Goal: Transaction & Acquisition: Purchase product/service

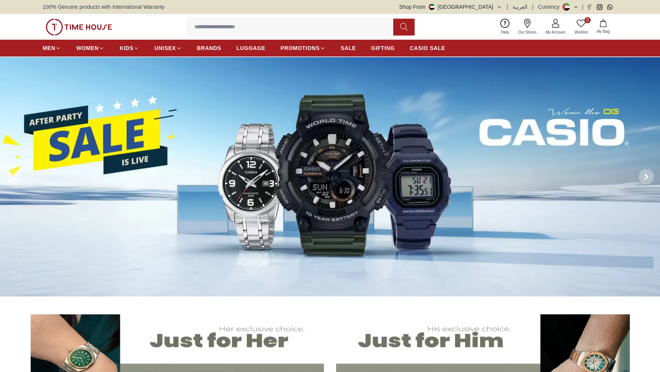
click at [221, 52] on span "BRANDS" at bounding box center [209, 48] width 24 height 8
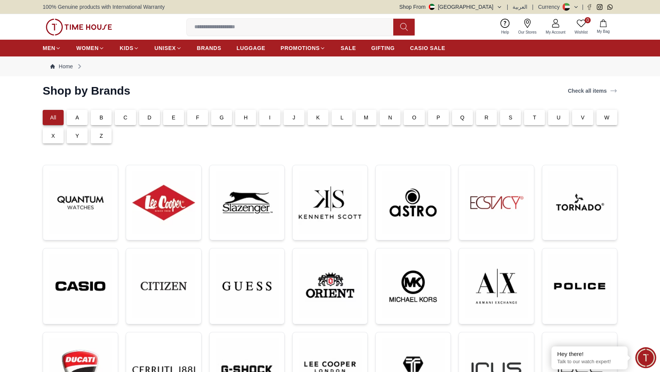
click at [127, 121] on p "C" at bounding box center [126, 118] width 4 height 8
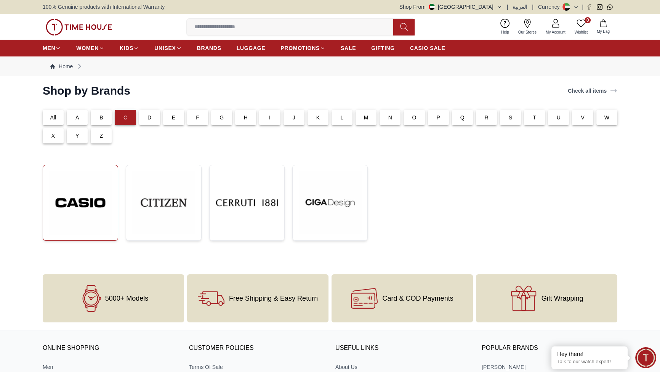
click at [100, 234] on img at bounding box center [80, 202] width 63 height 63
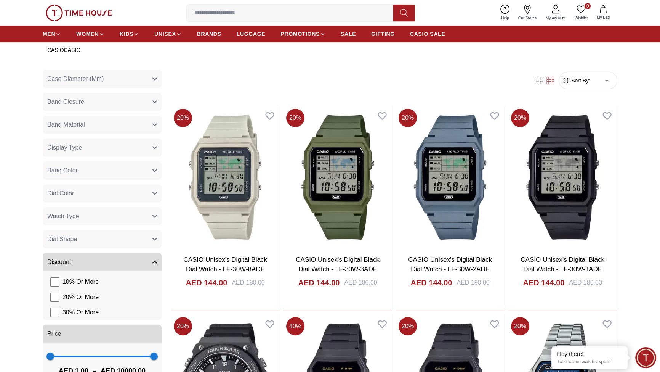
scroll to position [370, 0]
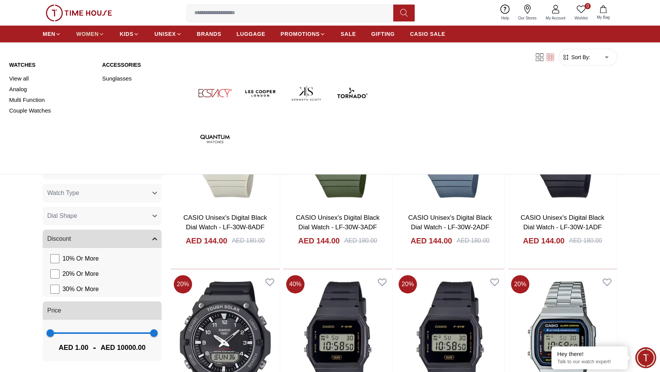
click at [99, 38] on span "WOMEN" at bounding box center [87, 34] width 22 height 8
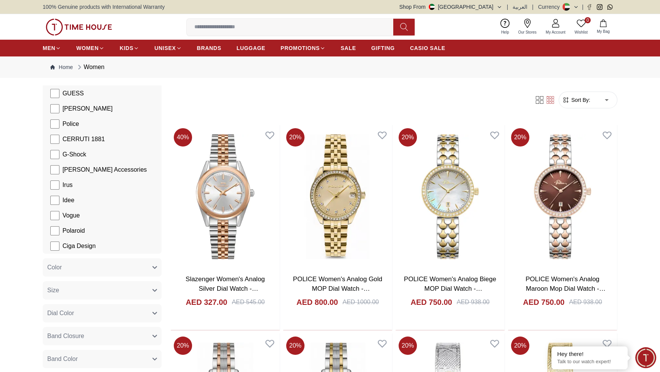
scroll to position [185, 0]
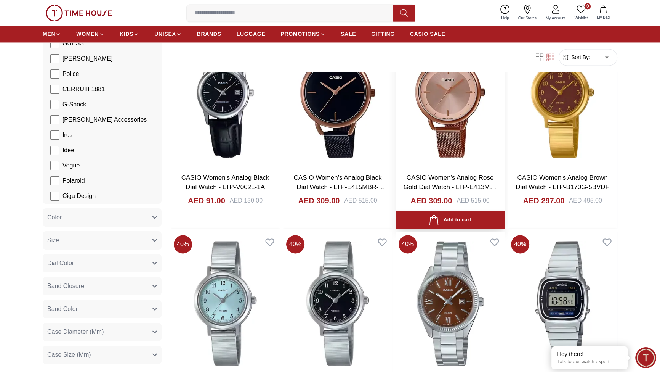
scroll to position [1571, 0]
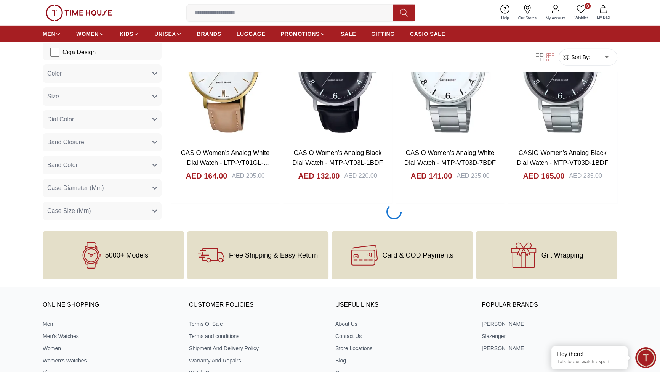
scroll to position [3142, 0]
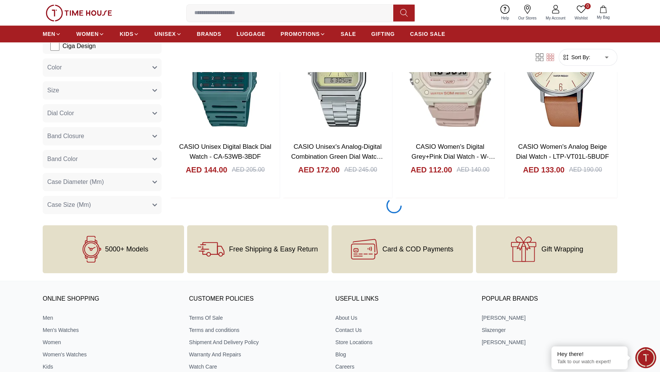
scroll to position [4159, 0]
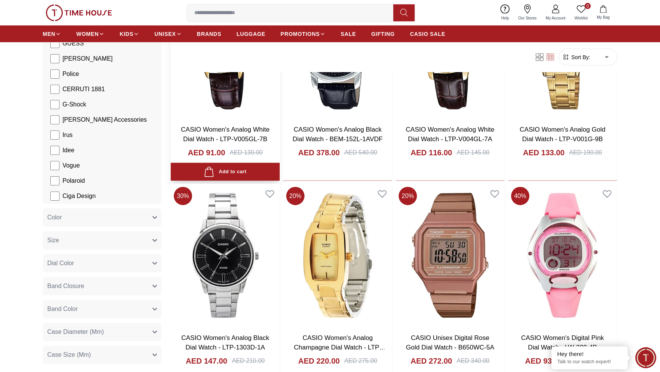
scroll to position [5822, 0]
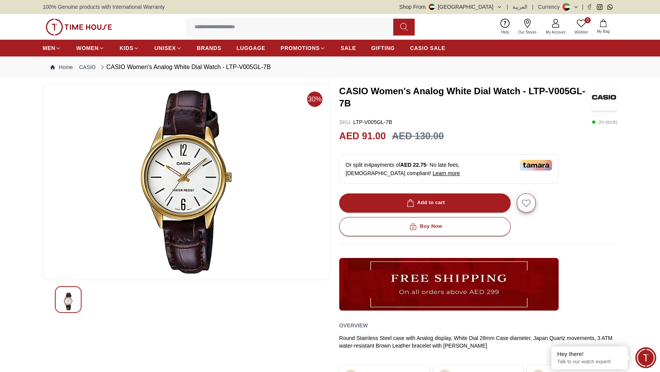
click at [411, 109] on h3 "CASIO Women's Analog White Dial Watch - LTP-V005GL-7B" at bounding box center [465, 97] width 252 height 24
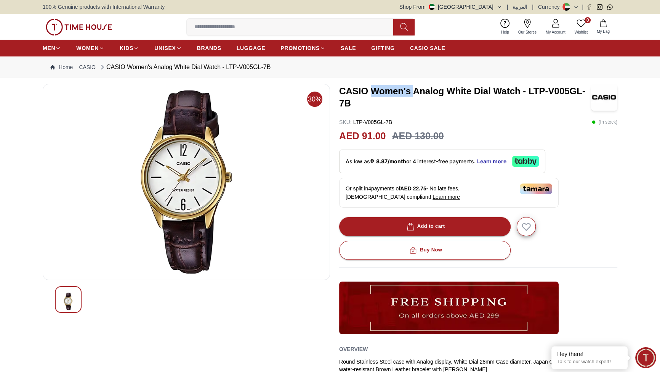
click at [411, 109] on h3 "CASIO Women's Analog White Dial Watch - LTP-V005GL-7B" at bounding box center [465, 97] width 252 height 24
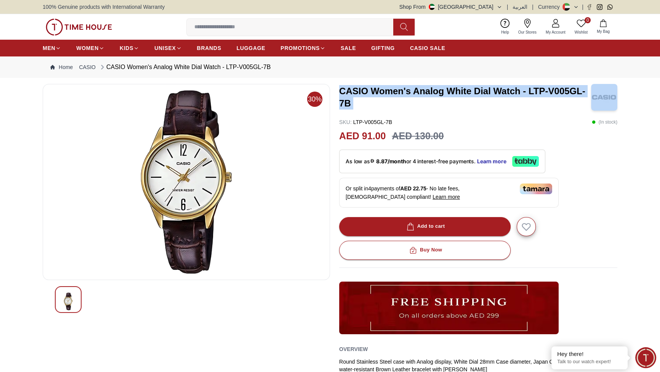
click at [411, 109] on h3 "CASIO Women's Analog White Dial Watch - LTP-V005GL-7B" at bounding box center [465, 97] width 252 height 24
copy h3 "CASIO Women's Analog White Dial Watch - LTP-V005GL-7B"
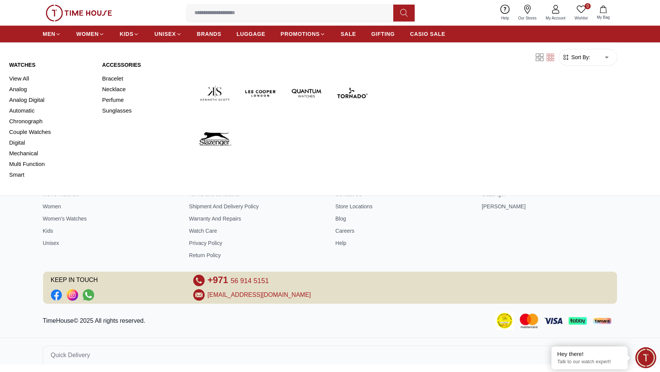
scroll to position [1313, 0]
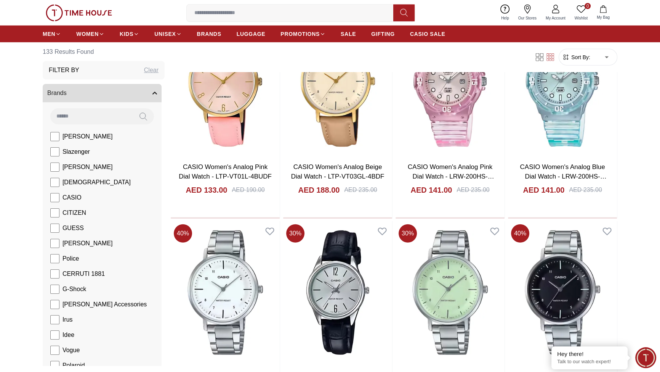
scroll to position [2588, 0]
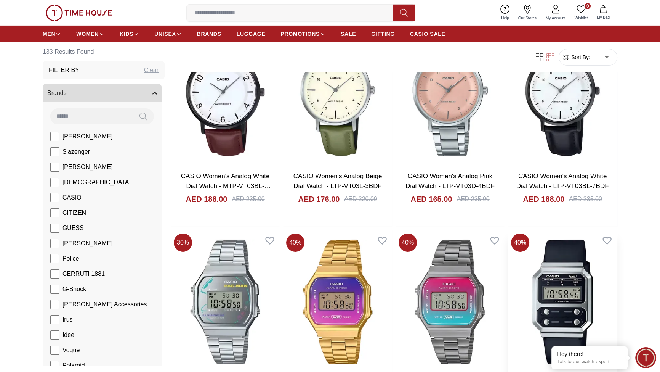
scroll to position [3142, 0]
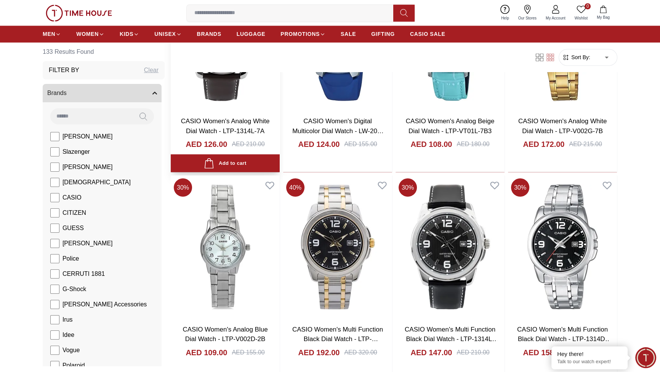
scroll to position [5175, 0]
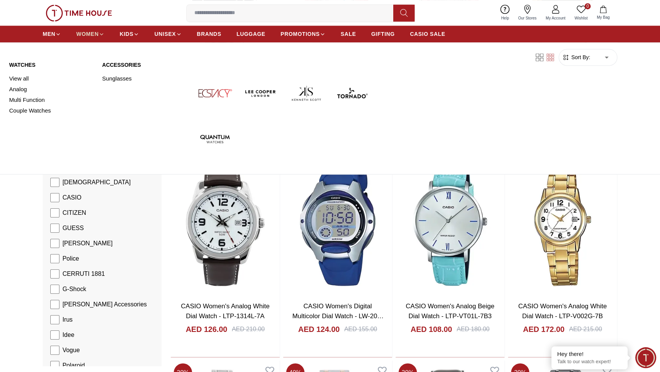
click at [104, 41] on link "WOMEN" at bounding box center [90, 34] width 28 height 14
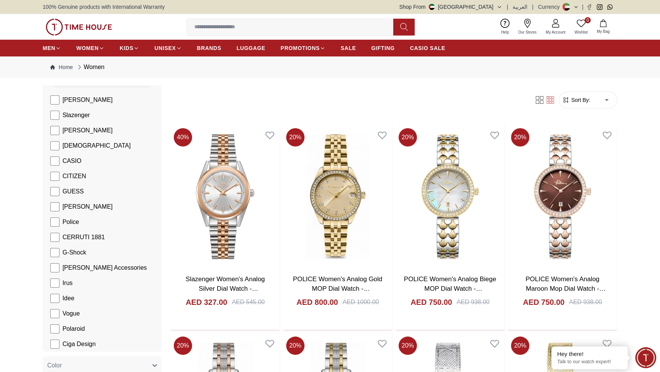
scroll to position [92, 0]
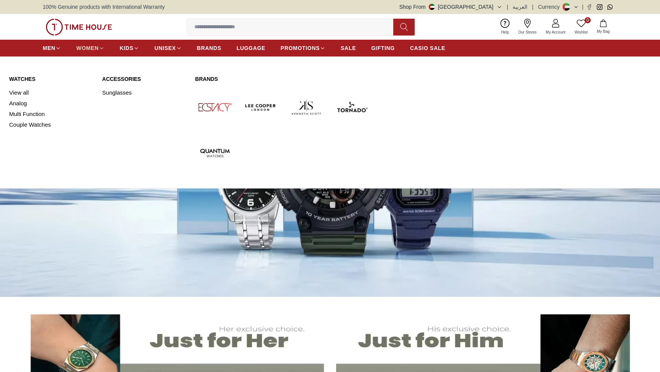
click at [99, 52] on span "WOMEN" at bounding box center [87, 48] width 22 height 8
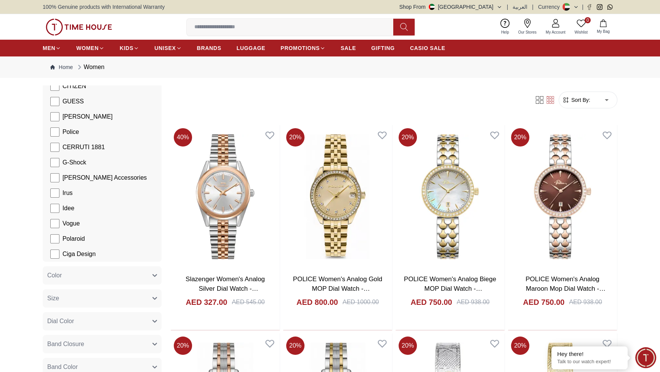
scroll to position [77, 0]
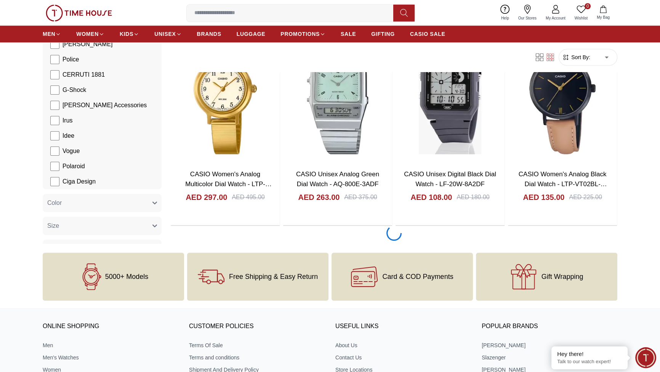
scroll to position [924, 0]
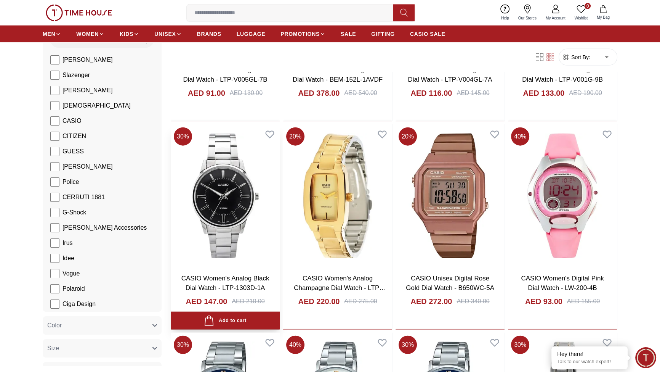
scroll to position [5822, 0]
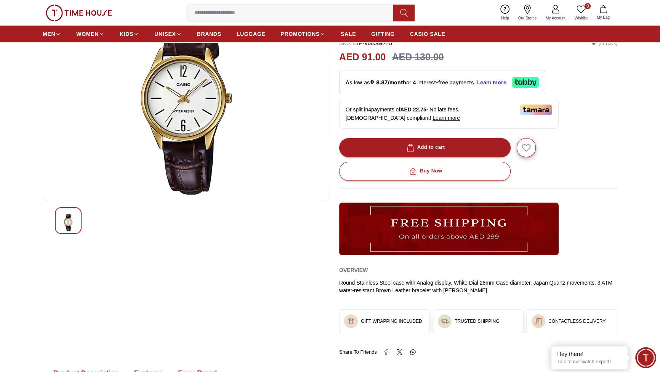
scroll to position [92, 0]
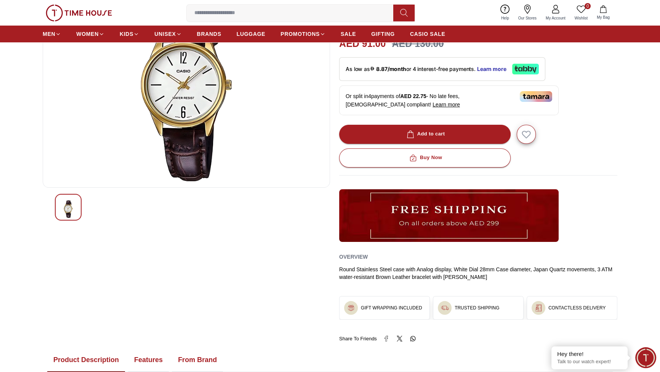
click at [451, 81] on div "As low as 8.87/month or 4 interest-free payments. Learn more" at bounding box center [442, 69] width 206 height 24
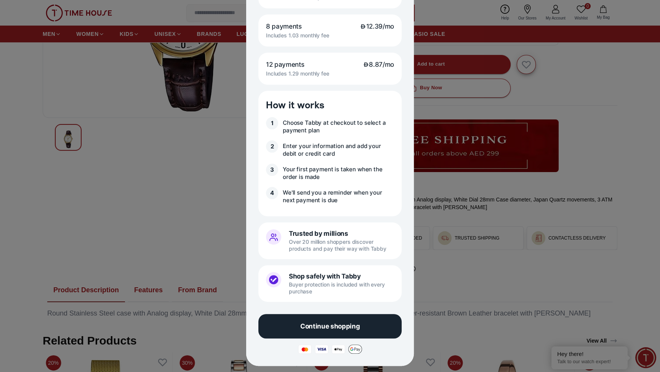
scroll to position [185, 0]
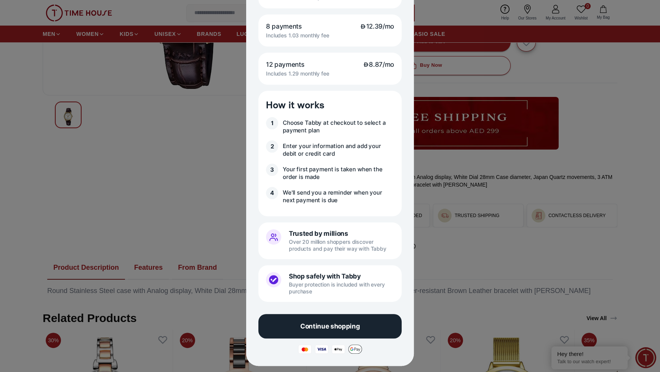
click at [602, 148] on div at bounding box center [330, 186] width 660 height 372
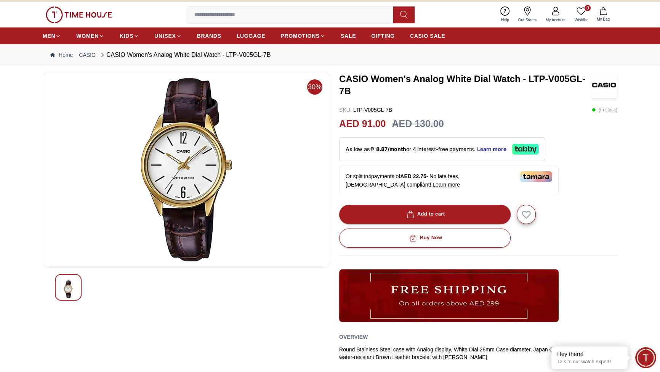
scroll to position [0, 0]
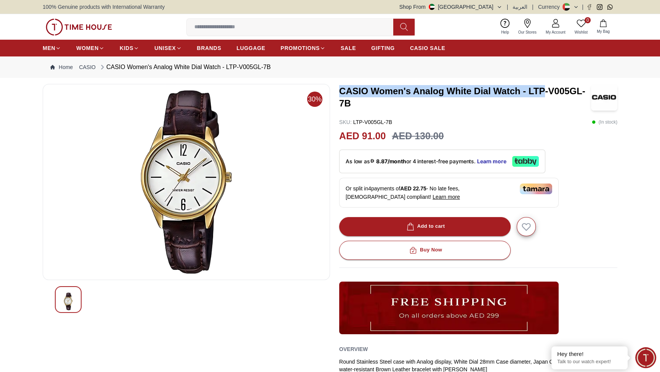
drag, startPoint x: 345, startPoint y: 142, endPoint x: 417, endPoint y: 165, distance: 75.2
click at [417, 109] on h3 "CASIO Women's Analog White Dial Watch - LTP-V005GL-7B" at bounding box center [465, 97] width 252 height 24
copy h3 "CASIO Women's Analog White Dial Watch - LTP"
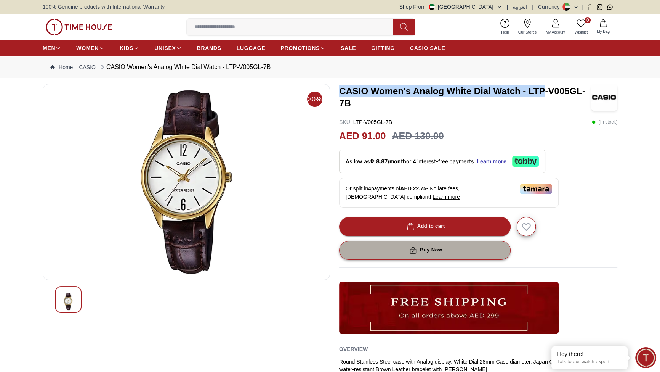
click at [440, 254] on div "Buy Now" at bounding box center [425, 250] width 34 height 9
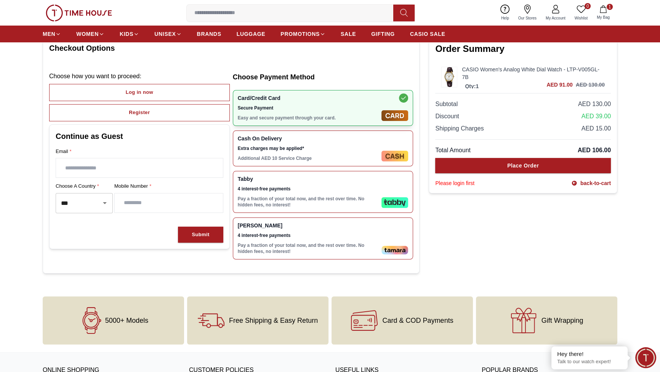
scroll to position [92, 0]
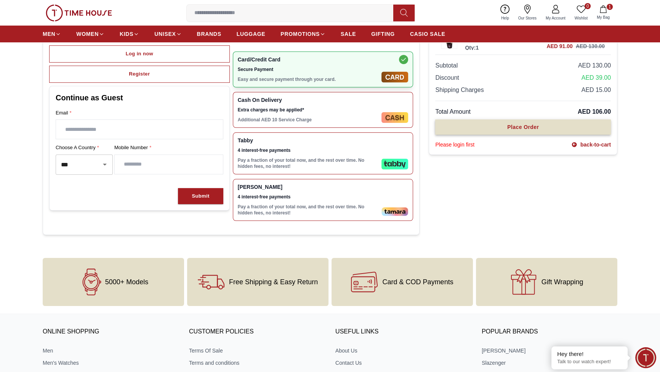
click at [507, 131] on div "Place Order" at bounding box center [523, 127] width 32 height 8
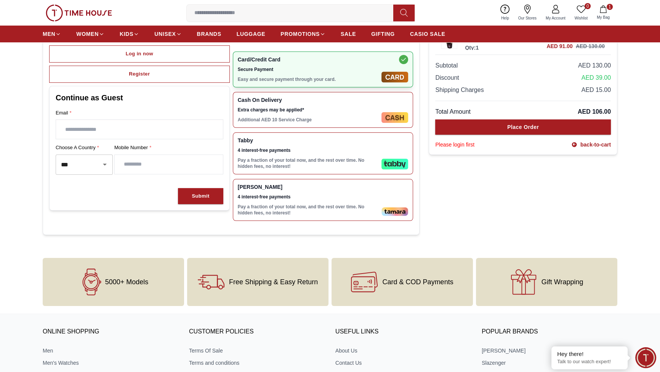
click at [111, 139] on input "text" at bounding box center [139, 129] width 167 height 19
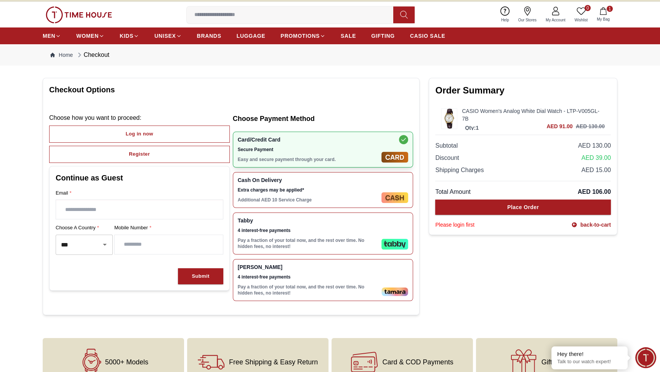
scroll to position [0, 0]
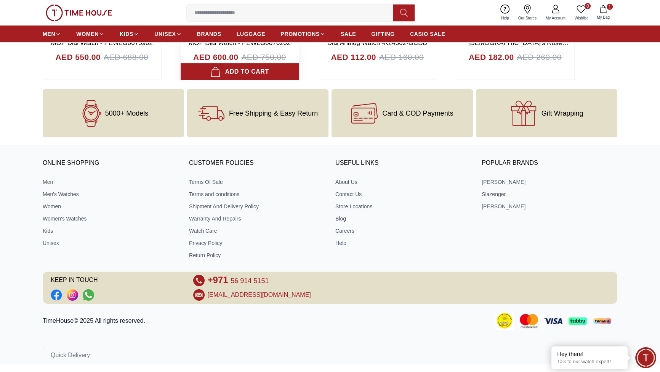
scroll to position [2841, 0]
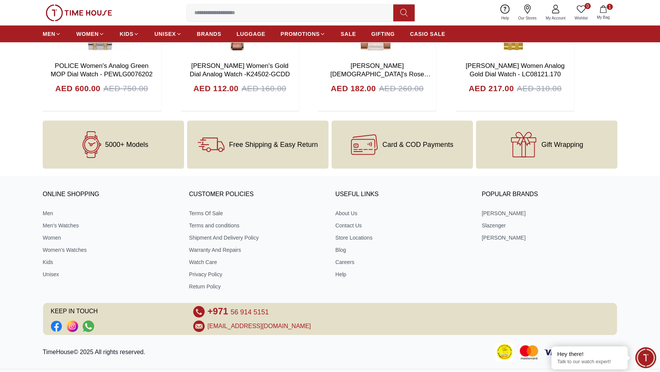
click at [112, 19] on img at bounding box center [79, 13] width 66 height 17
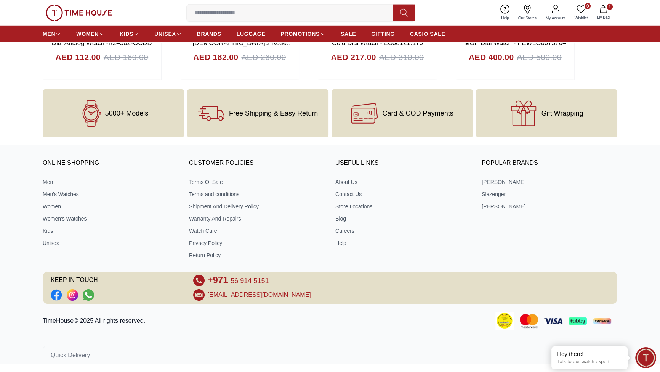
scroll to position [3026, 0]
click at [380, 210] on link "Store Locations" at bounding box center [403, 206] width 136 height 8
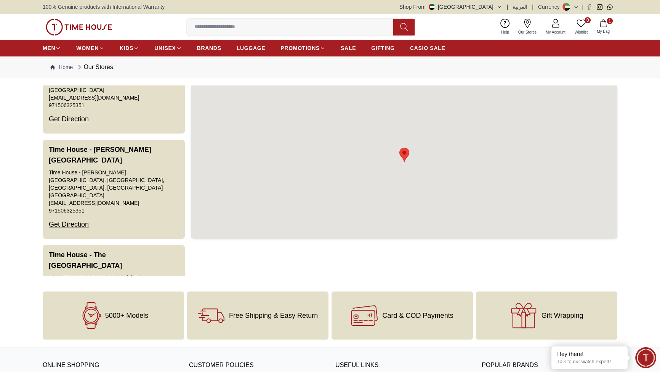
scroll to position [1756, 0]
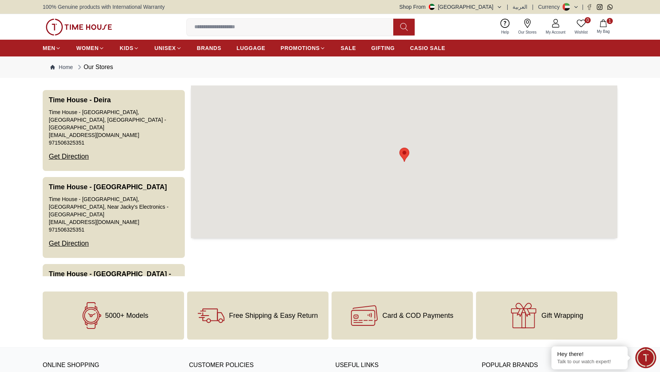
scroll to position [1016, 0]
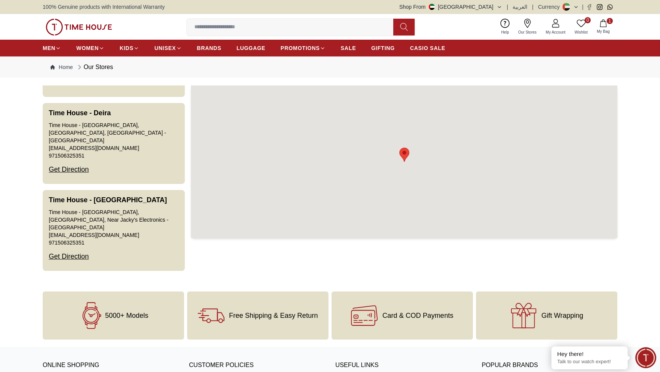
click at [541, 37] on link "My Account" at bounding box center [555, 26] width 29 height 19
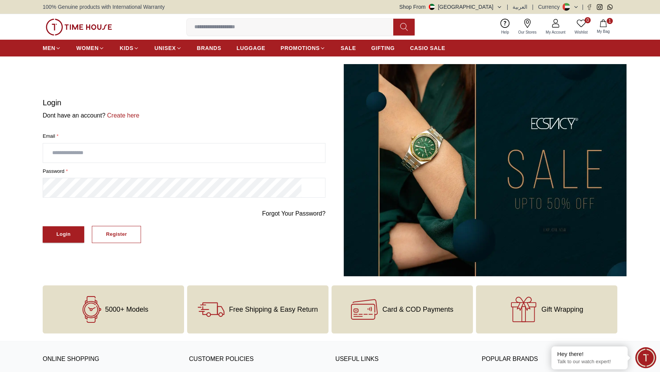
click at [133, 162] on input "text" at bounding box center [184, 152] width 282 height 19
click at [140, 119] on link "Create here" at bounding box center [123, 115] width 34 height 6
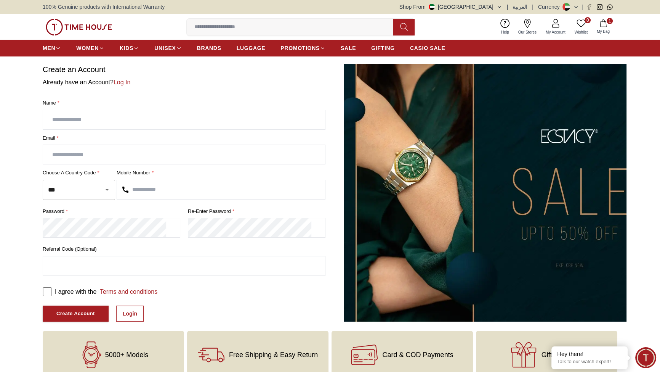
click at [125, 129] on input "text" at bounding box center [184, 119] width 282 height 19
type input "*"
type input "**********"
click at [128, 164] on input "text" at bounding box center [184, 154] width 282 height 19
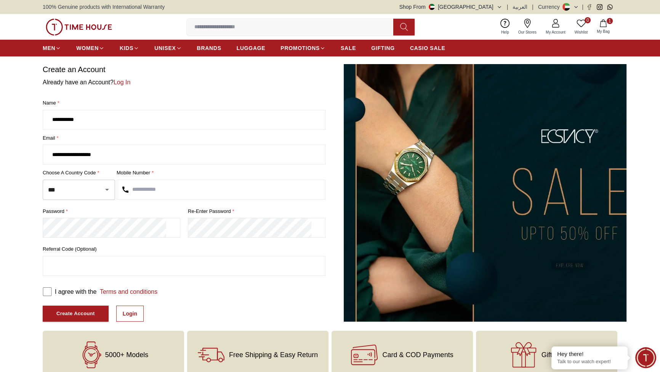
type input "**********"
click at [201, 199] on input "text" at bounding box center [221, 189] width 208 height 19
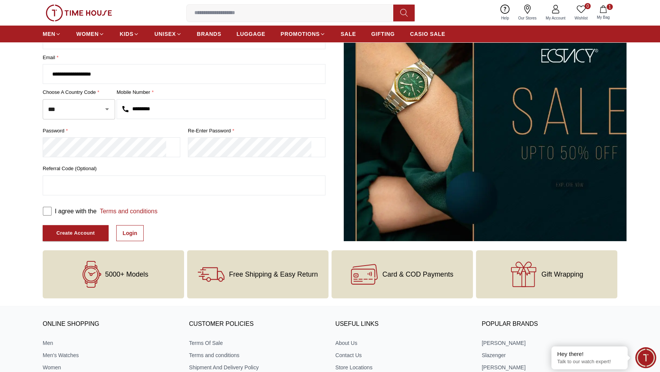
scroll to position [92, 0]
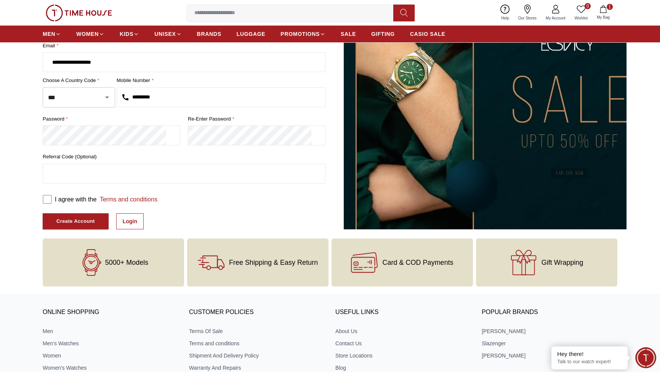
type input "*********"
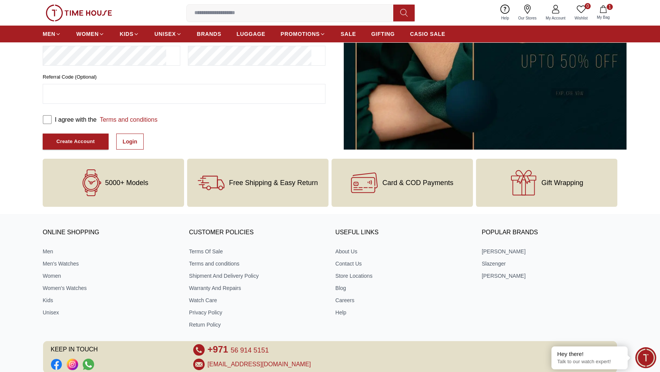
scroll to position [185, 0]
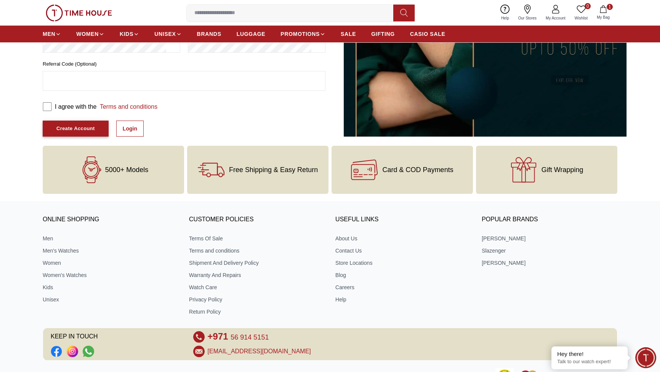
click at [95, 133] on div "Create Account" at bounding box center [75, 128] width 39 height 9
click at [109, 137] on button "Create Account" at bounding box center [76, 128] width 66 height 16
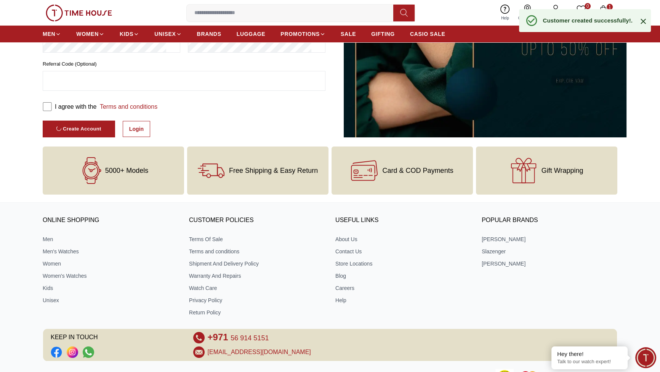
scroll to position [103, 0]
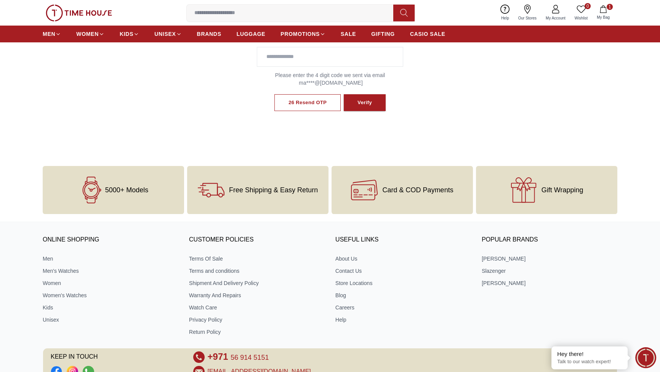
click at [329, 66] on input "text" at bounding box center [330, 56] width 146 height 19
type input "****"
click at [384, 111] on button "Verify" at bounding box center [363, 102] width 42 height 17
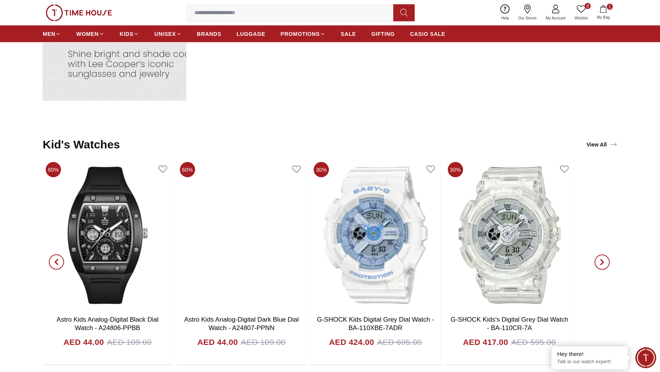
scroll to position [1848, 0]
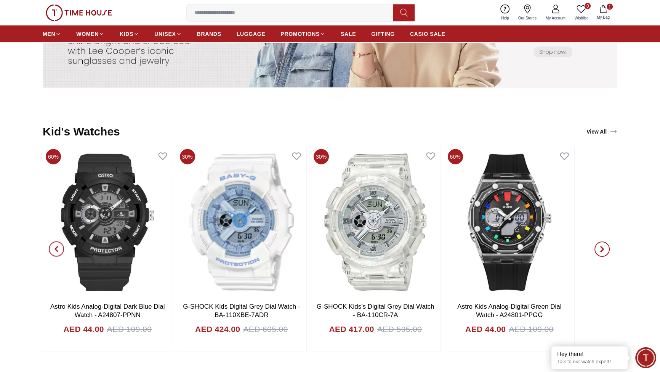
click at [551, 14] on icon at bounding box center [555, 9] width 9 height 9
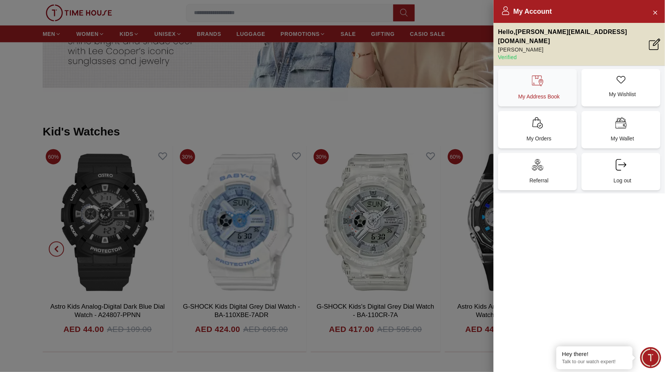
click at [532, 106] on div "My Address Book" at bounding box center [537, 87] width 79 height 37
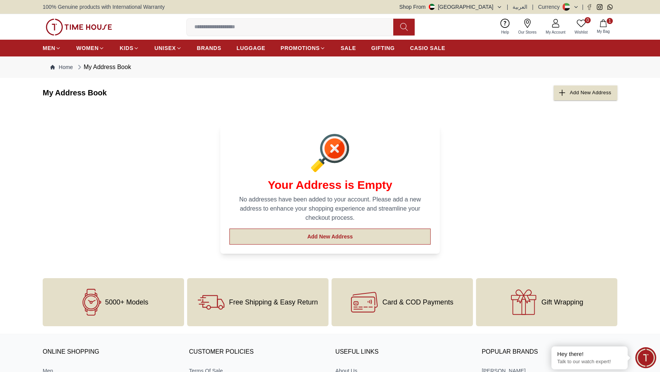
click at [339, 244] on button "Add New Address" at bounding box center [330, 236] width 201 height 16
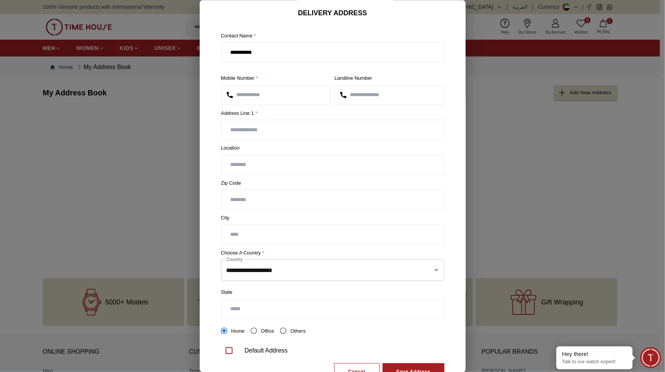
click at [311, 140] on input "text" at bounding box center [332, 129] width 223 height 19
click at [274, 209] on div "**********" at bounding box center [333, 203] width 236 height 365
click at [281, 174] on input "text" at bounding box center [332, 164] width 223 height 19
type input "*****"
click at [263, 285] on div "**********" at bounding box center [333, 203] width 236 height 365
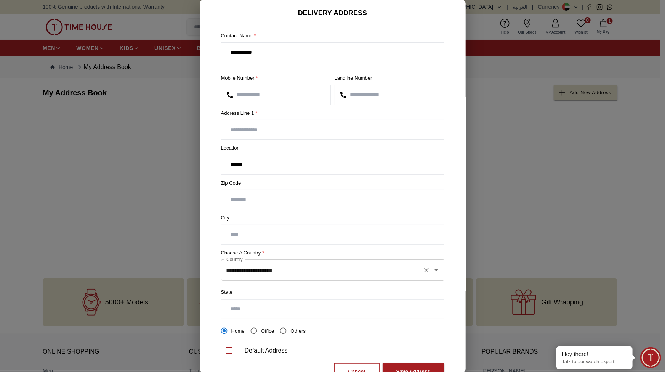
scroll to position [92, 0]
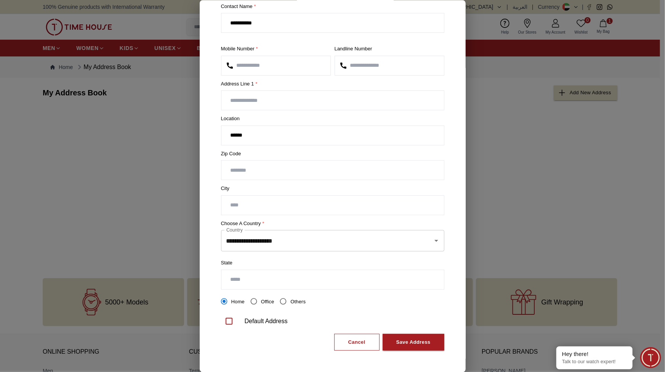
click at [276, 272] on input "text" at bounding box center [332, 279] width 223 height 19
click at [268, 272] on input "text" at bounding box center [332, 279] width 223 height 19
click at [268, 160] on input "number" at bounding box center [332, 169] width 223 height 19
type input "*****"
click at [294, 195] on input "text" at bounding box center [332, 204] width 223 height 19
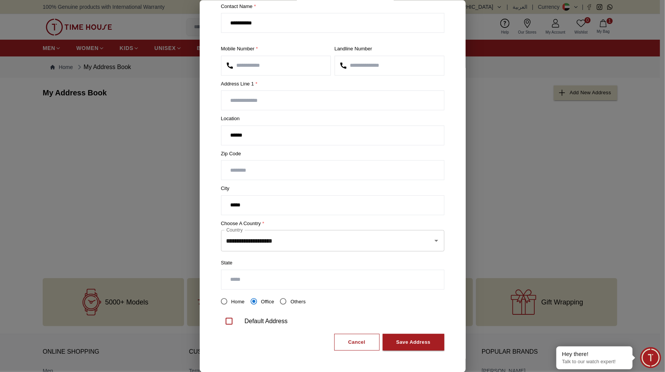
type input "*****"
click at [267, 274] on input "text" at bounding box center [332, 279] width 223 height 19
type input "*****"
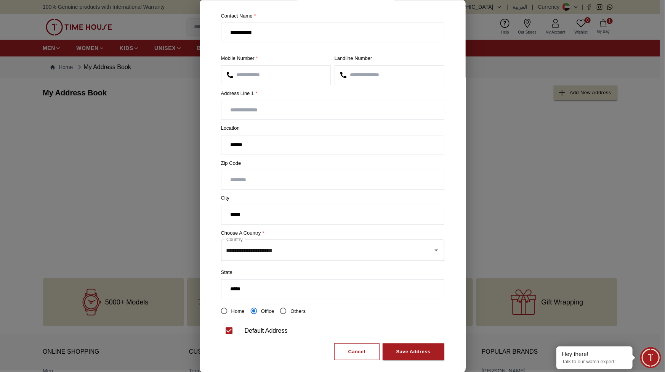
click at [284, 119] on input "text" at bounding box center [332, 109] width 223 height 19
type input "*"
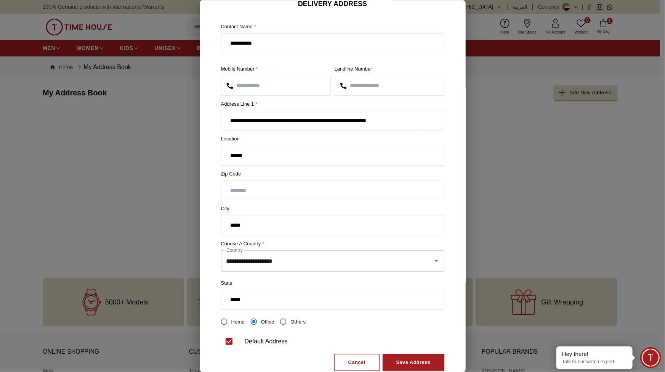
scroll to position [0, 0]
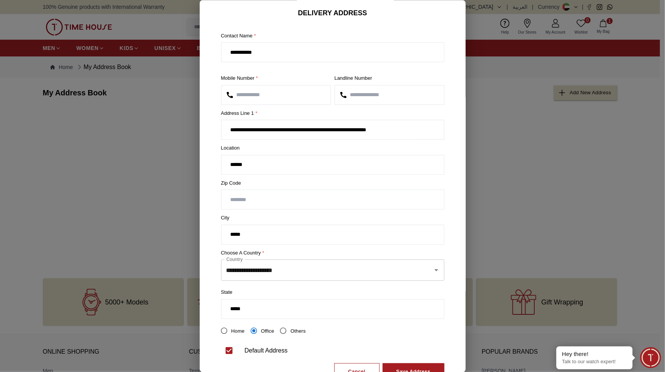
click at [308, 140] on input "**********" at bounding box center [319, 129] width 196 height 19
click at [271, 140] on input "**********" at bounding box center [319, 129] width 196 height 19
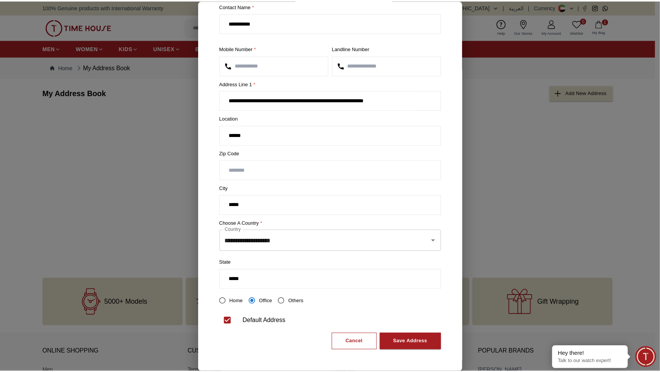
scroll to position [113, 0]
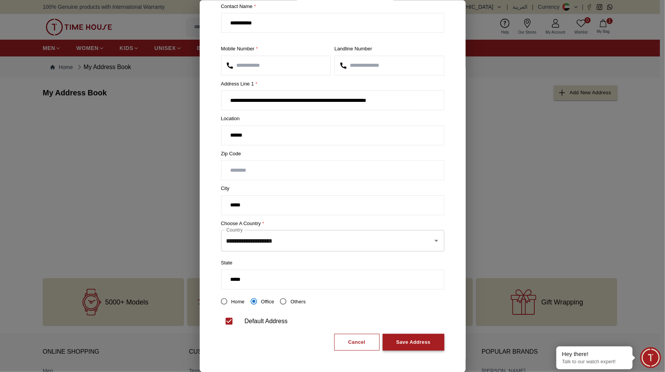
type input "**********"
click at [396, 337] on div "Save Address" at bounding box center [413, 341] width 34 height 9
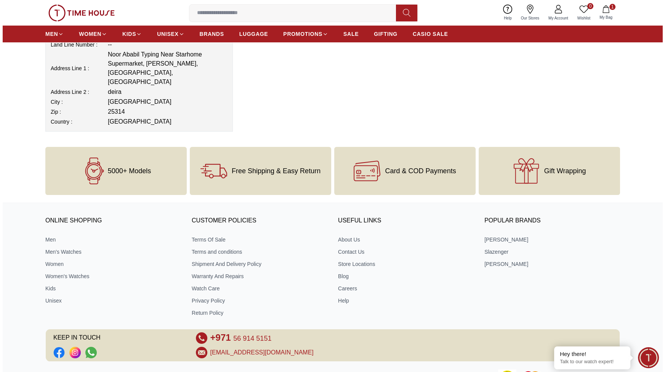
scroll to position [92, 0]
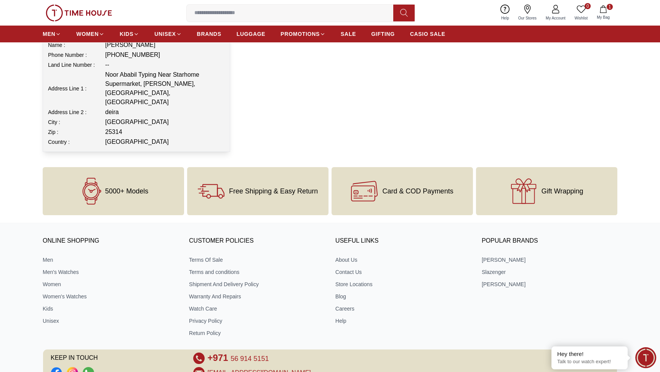
click at [169, 29] on div "Edit Address" at bounding box center [181, 26] width 35 height 8
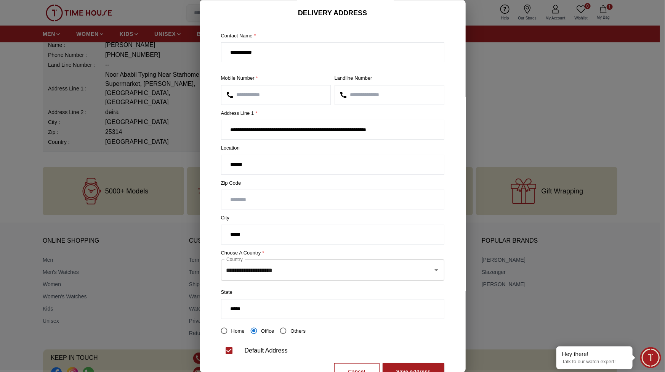
click at [283, 174] on input "*****" at bounding box center [332, 164] width 223 height 19
type input "*"
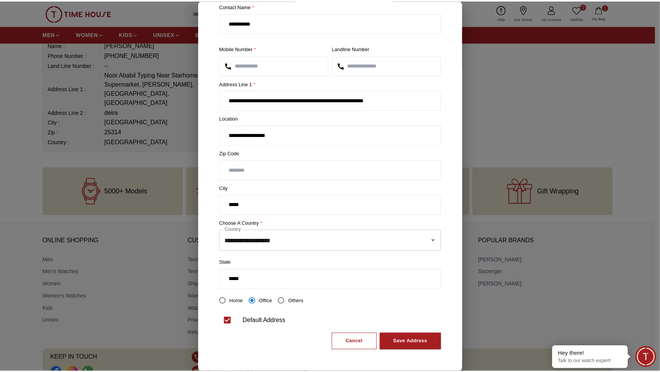
scroll to position [113, 0]
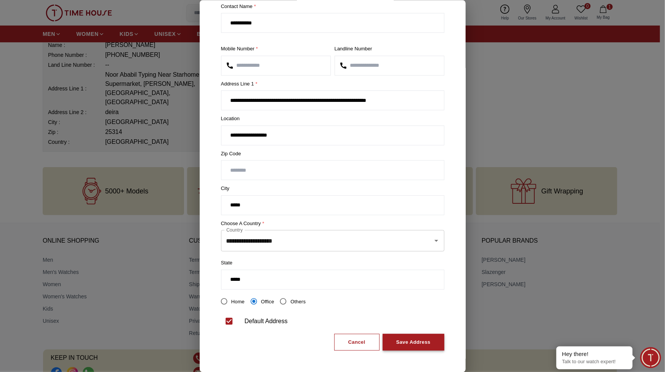
type input "**********"
click at [383, 333] on button "Save Address" at bounding box center [414, 341] width 62 height 17
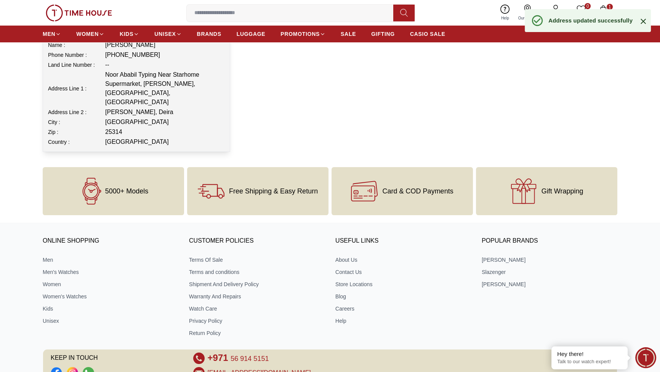
click at [178, 29] on div "Edit Address" at bounding box center [181, 26] width 35 height 8
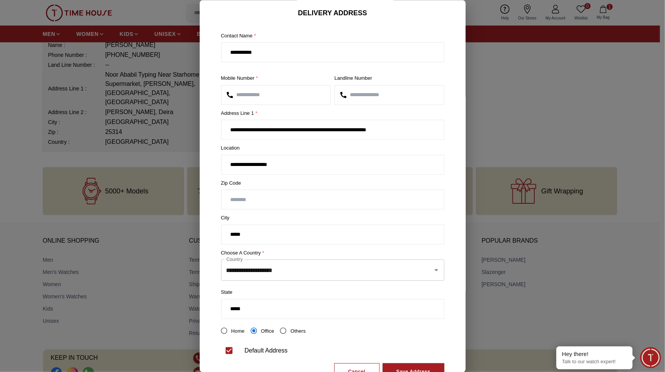
click at [378, 104] on input "number" at bounding box center [389, 94] width 109 height 19
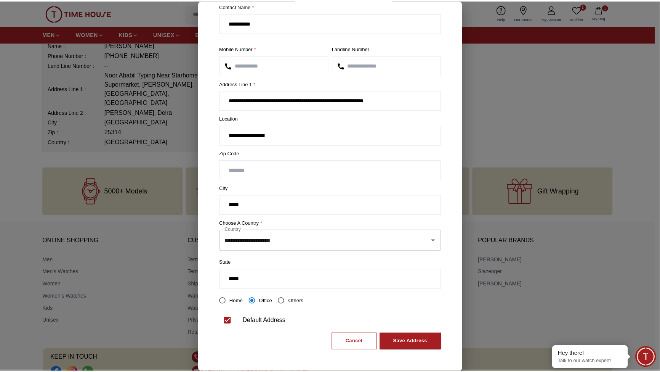
scroll to position [113, 0]
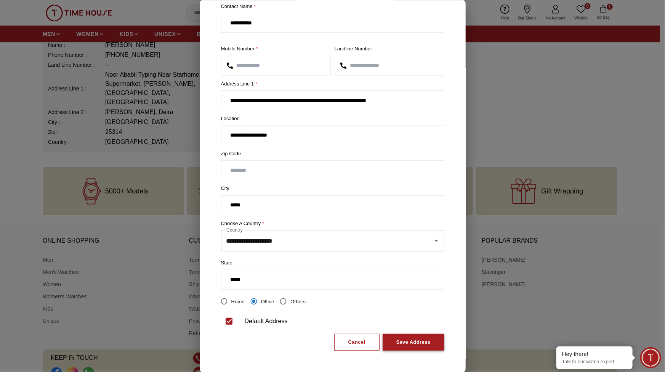
click at [396, 337] on div "Save Address" at bounding box center [413, 341] width 34 height 9
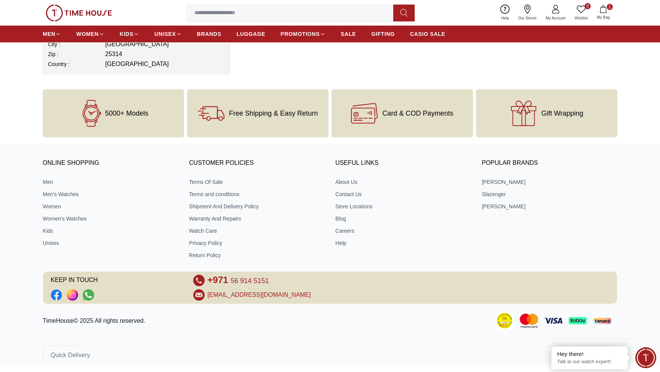
scroll to position [0, 0]
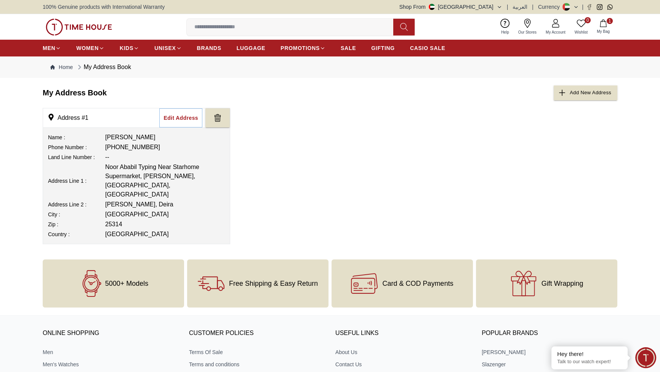
click at [445, 55] on ul "MEN WOMEN KIDS UNISEX BRANDS LUGGAGE PROMOTIONS SALE GIFTING CASIO SALE" at bounding box center [244, 48] width 403 height 14
click at [446, 52] on span "CASIO SALE" at bounding box center [427, 48] width 35 height 8
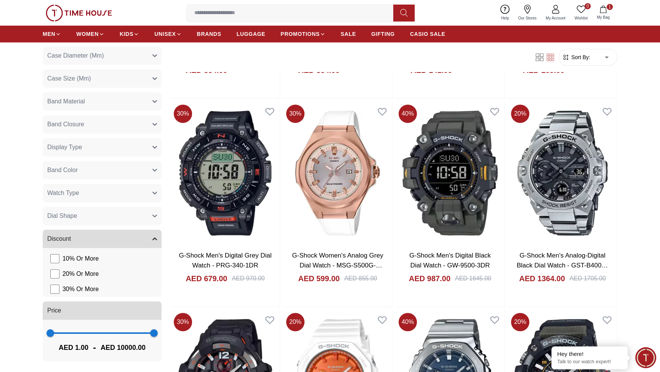
scroll to position [197, 0]
click at [128, 225] on button "Dial Shape" at bounding box center [102, 216] width 119 height 18
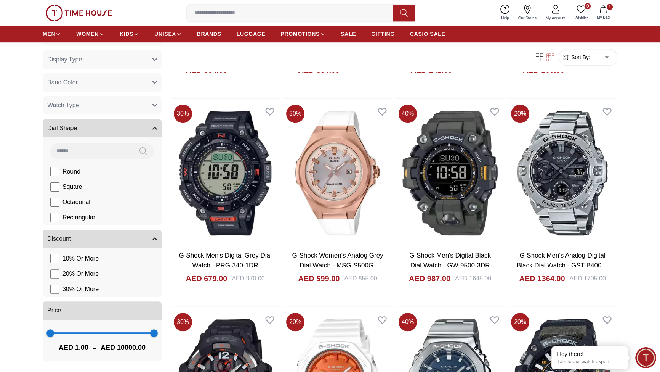
scroll to position [290, 0]
click at [128, 114] on button "Watch Type" at bounding box center [102, 105] width 119 height 18
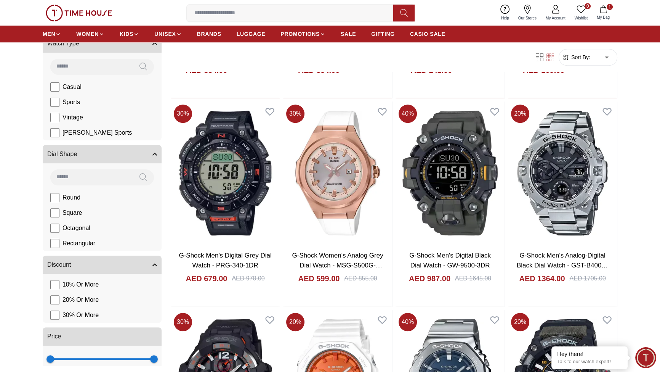
click at [127, 30] on button "Band Color" at bounding box center [102, 20] width 119 height 18
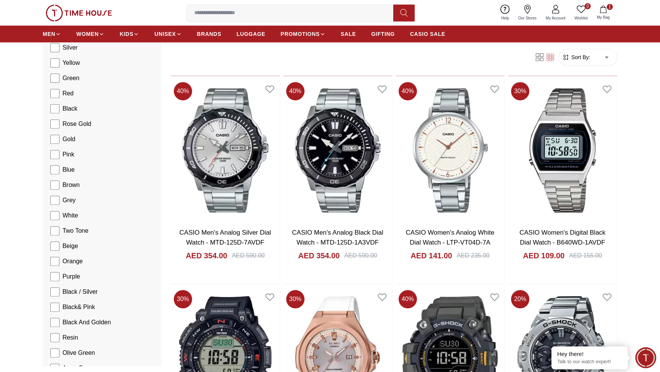
scroll to position [132, 0]
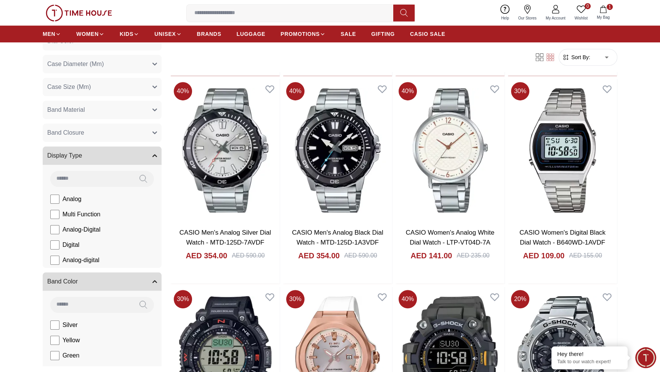
click at [84, 137] on span "Band Closure" at bounding box center [65, 132] width 37 height 9
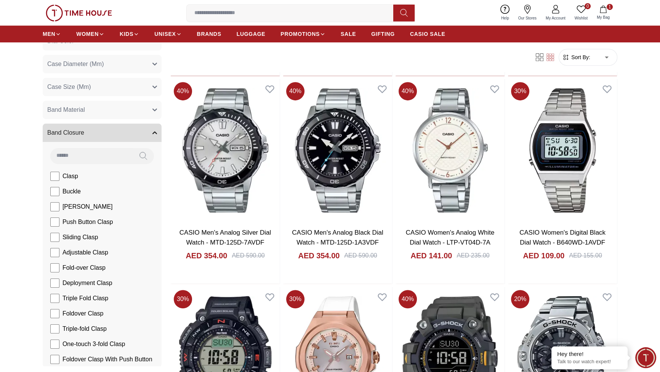
click at [122, 119] on button "Band Material" at bounding box center [102, 110] width 119 height 18
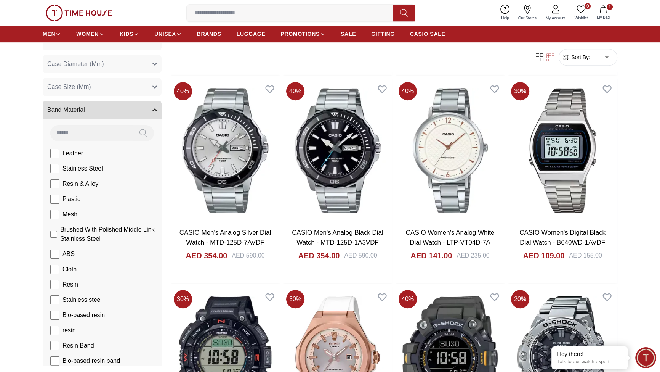
click at [91, 91] on span "Case Size (Mm)" at bounding box center [69, 86] width 44 height 9
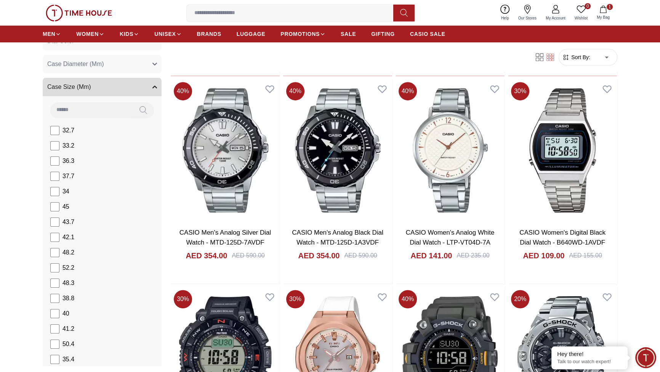
click at [104, 69] on span "Case Diameter (Mm)" at bounding box center [75, 63] width 56 height 9
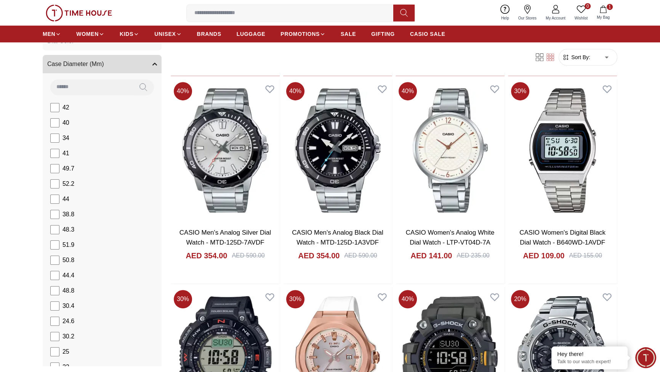
click at [130, 50] on button "Dial Color" at bounding box center [102, 41] width 119 height 18
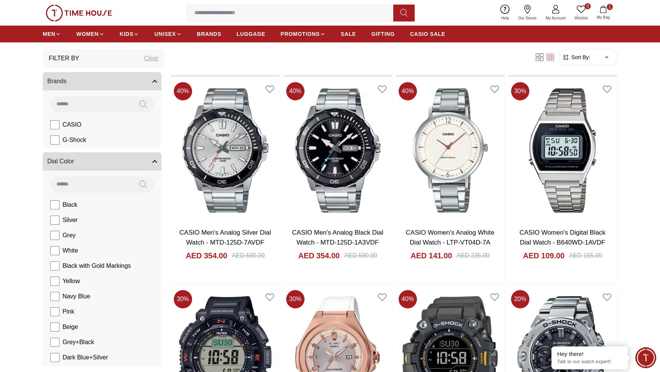
scroll to position [0, 0]
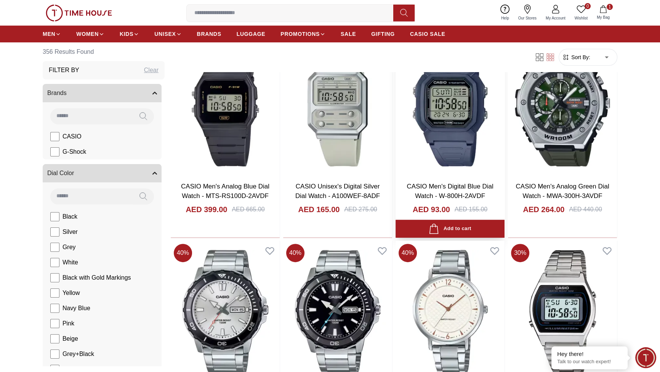
scroll to position [370, 0]
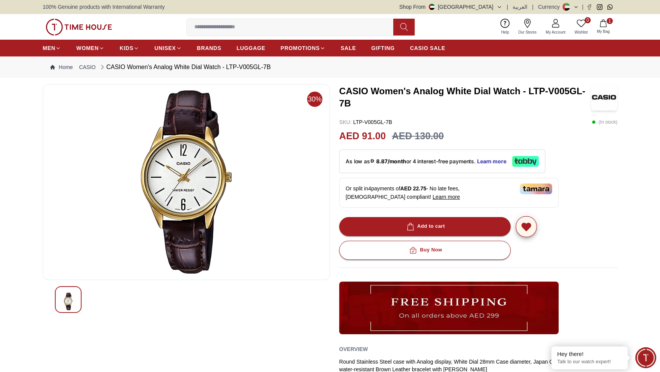
click at [531, 231] on icon "button" at bounding box center [526, 227] width 9 height 8
click at [615, 40] on div "1 Wishlist 1 My Bag Help Our Stores My Account 1 Wishlist 1 My Bag" at bounding box center [330, 27] width 660 height 26
click at [552, 27] on icon at bounding box center [555, 26] width 7 height 4
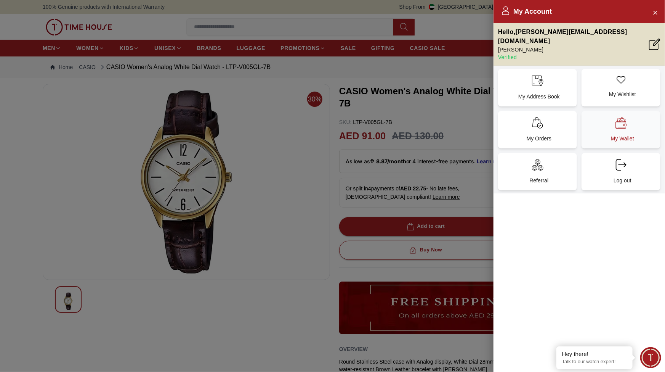
click at [607, 148] on div "My Wallet" at bounding box center [621, 129] width 79 height 37
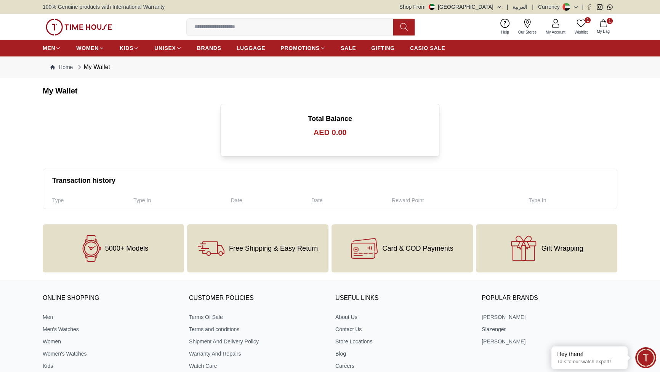
click at [541, 37] on link "My Account" at bounding box center [555, 26] width 29 height 19
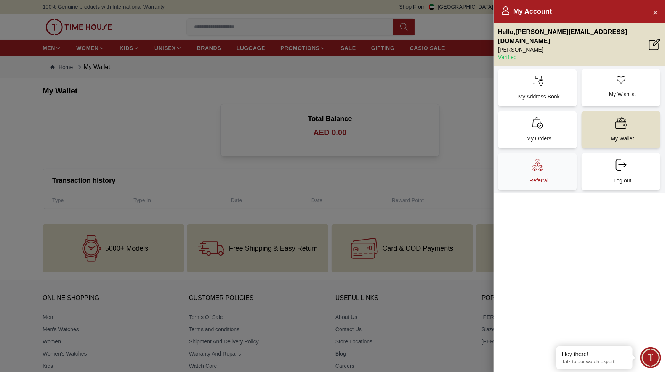
click at [544, 170] on icon at bounding box center [537, 164] width 11 height 11
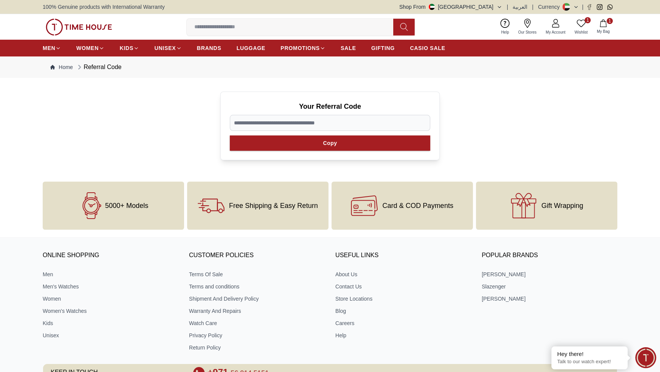
click at [442, 11] on button "Shop From [GEOGRAPHIC_DATA]" at bounding box center [451, 7] width 103 height 8
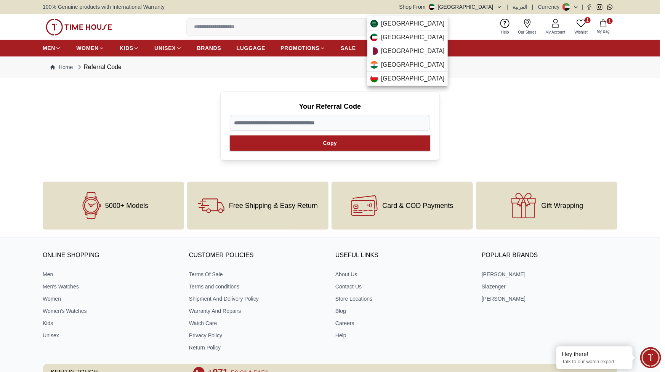
click at [514, 119] on div at bounding box center [332, 186] width 665 height 372
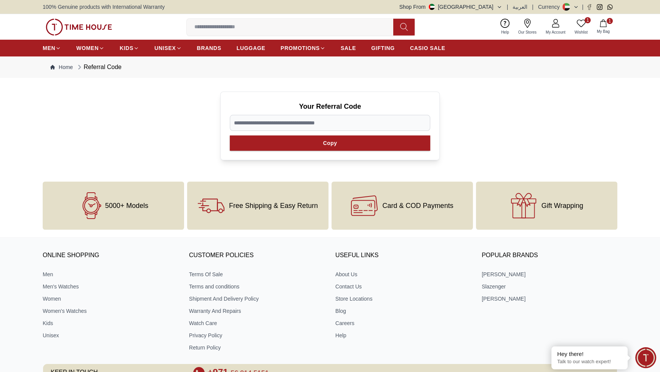
click at [112, 35] on img at bounding box center [79, 27] width 66 height 17
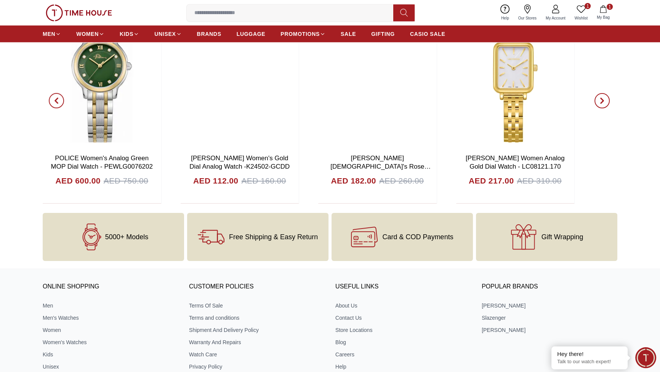
scroll to position [2934, 0]
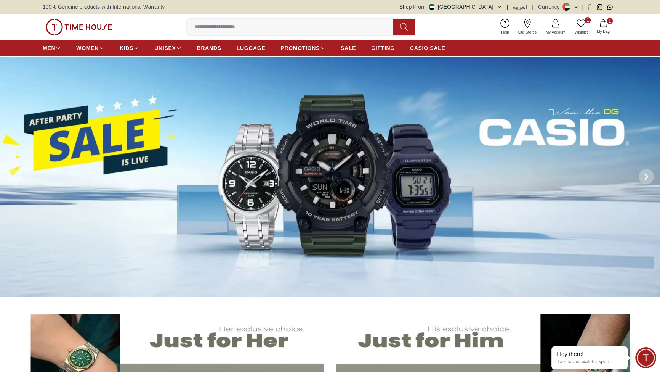
click at [600, 27] on icon "button" at bounding box center [604, 23] width 8 height 8
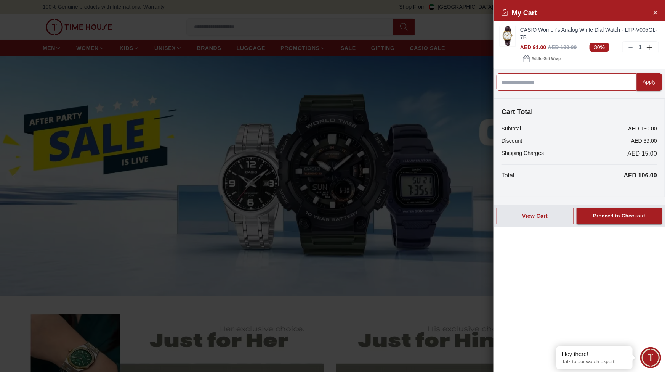
click at [605, 91] on input at bounding box center [567, 82] width 140 height 18
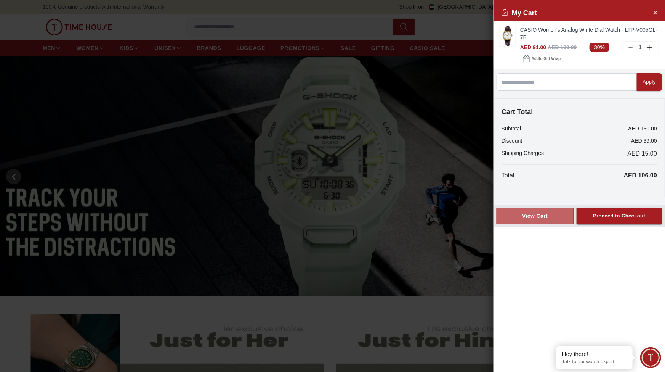
click at [547, 220] on div "View Cart" at bounding box center [535, 216] width 64 height 8
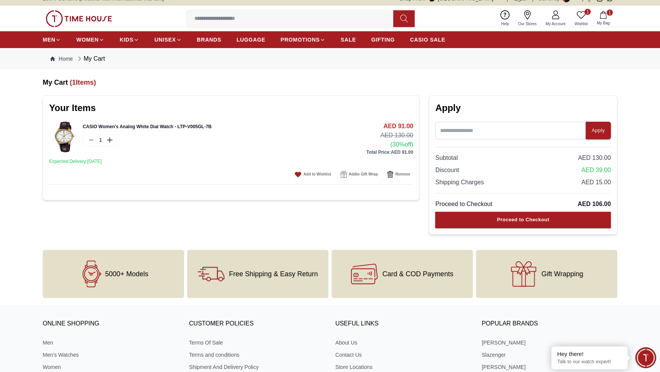
scroll to position [92, 0]
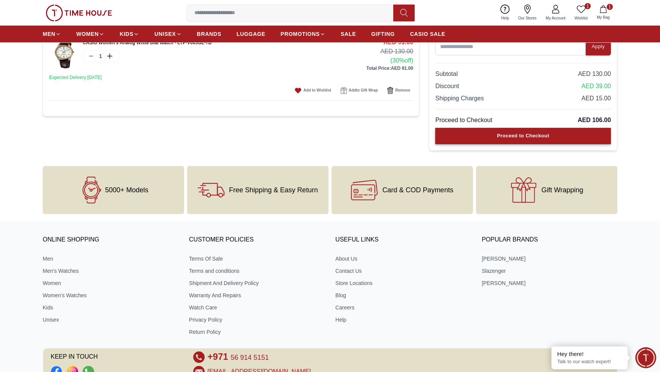
click at [497, 140] on div "Proceed to Checkout" at bounding box center [523, 136] width 52 height 9
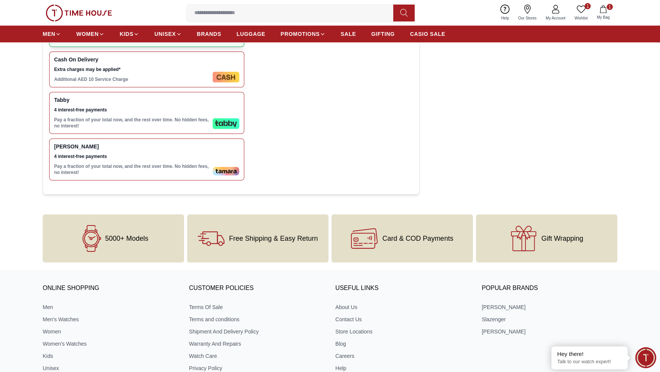
scroll to position [370, 0]
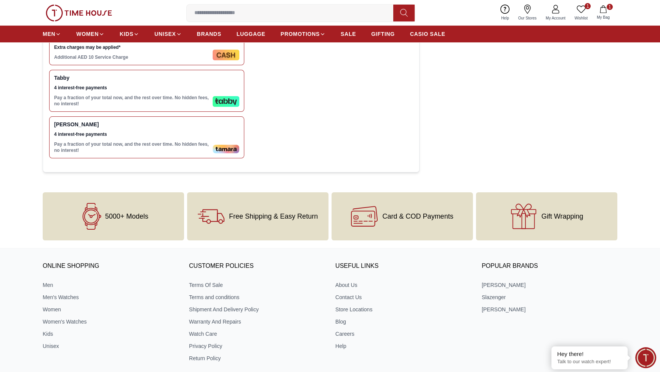
click at [197, 91] on span "4 interest-free payments" at bounding box center [132, 88] width 156 height 6
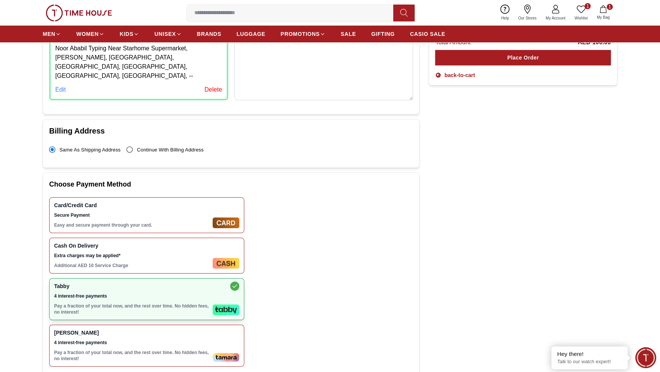
scroll to position [92, 0]
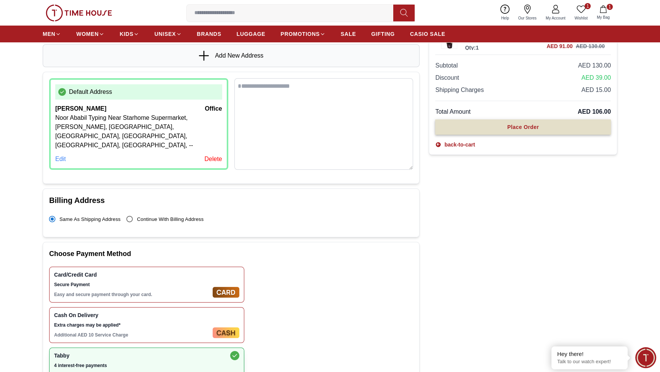
click at [507, 131] on div "Place Order" at bounding box center [523, 127] width 32 height 8
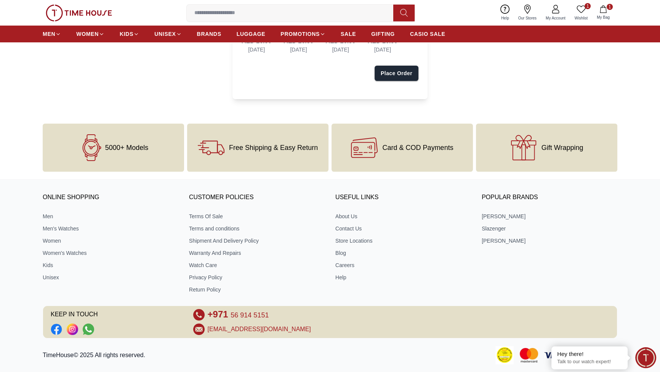
scroll to position [92, 0]
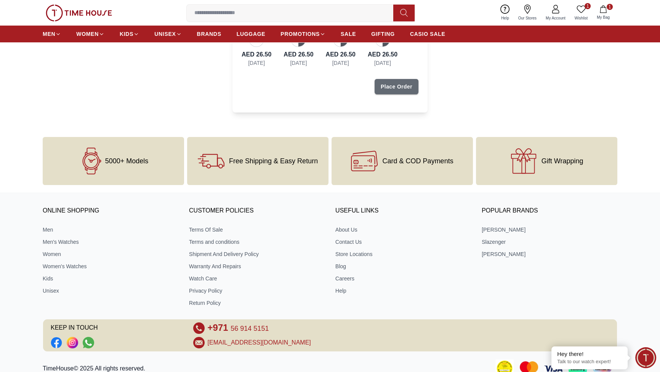
click at [412, 90] on div "Place Order" at bounding box center [397, 87] width 32 height 8
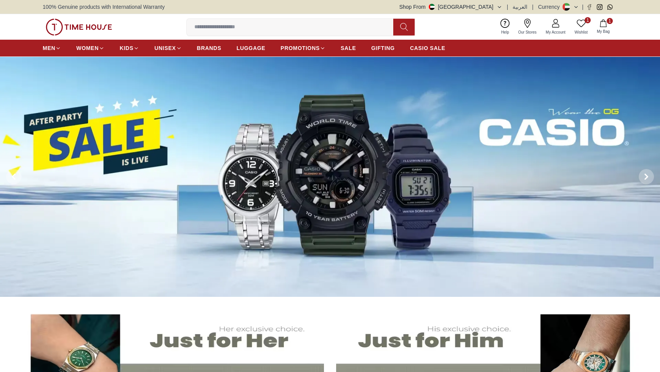
click at [607, 24] on span "1" at bounding box center [610, 21] width 6 height 6
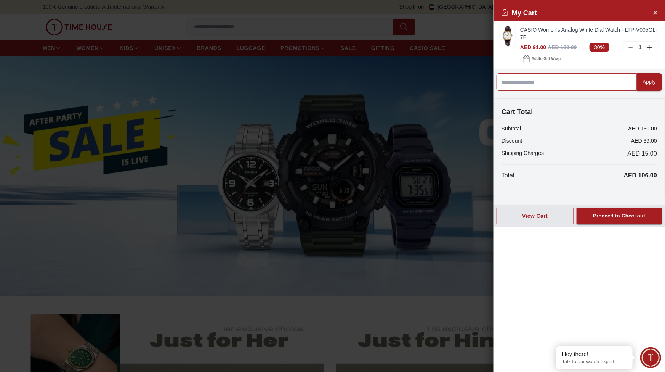
click at [571, 91] on input at bounding box center [567, 82] width 140 height 18
click at [655, 17] on icon "Close Account" at bounding box center [655, 13] width 6 height 10
